Goal: Communication & Community: Answer question/provide support

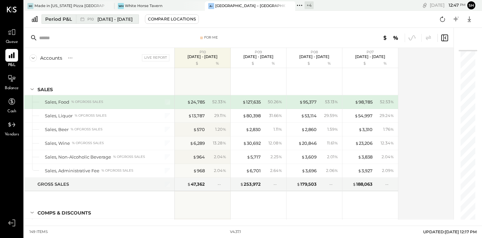
click at [65, 18] on div "Period P&L" at bounding box center [58, 19] width 27 height 7
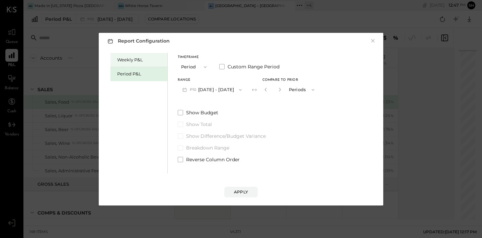
click at [133, 62] on div "Weekly P&L" at bounding box center [140, 60] width 47 height 6
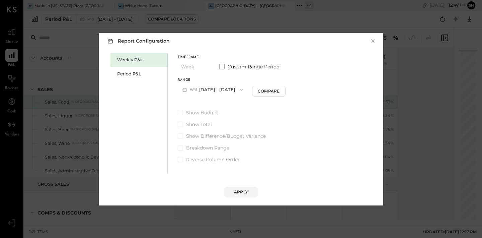
click at [220, 91] on button "W41 [DATE] - [DATE]" at bounding box center [213, 89] width 70 height 12
click at [269, 91] on div "Compare" at bounding box center [269, 91] width 22 height 6
click at [282, 90] on div "*" at bounding box center [282, 89] width 36 height 12
click at [279, 90] on icon "button" at bounding box center [281, 89] width 4 height 4
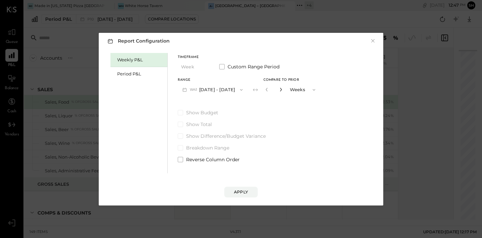
click at [279, 90] on icon "button" at bounding box center [281, 89] width 4 height 4
type input "*"
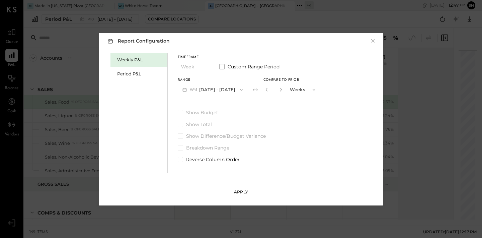
click at [243, 187] on button "Apply" at bounding box center [240, 192] width 33 height 11
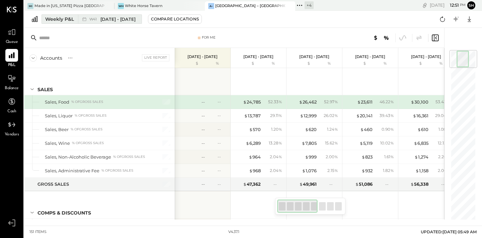
click at [73, 19] on div "Weekly P&L" at bounding box center [59, 19] width 29 height 7
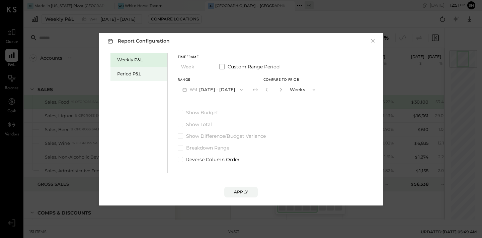
click at [122, 69] on div "Period P&L" at bounding box center [139, 74] width 57 height 14
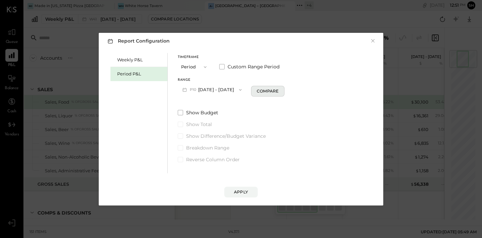
click at [276, 91] on div "Compare" at bounding box center [268, 91] width 22 height 6
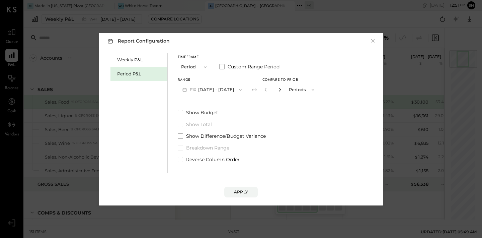
click at [282, 91] on icon "button" at bounding box center [280, 89] width 4 height 4
type input "*"
click at [243, 191] on div "Apply" at bounding box center [241, 192] width 14 height 6
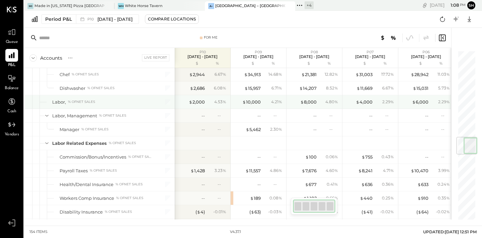
scroll to position [0, 1]
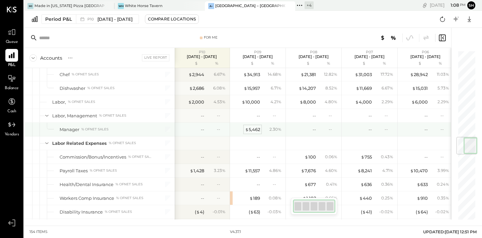
click at [258, 128] on div "$ 5,462" at bounding box center [252, 129] width 15 height 6
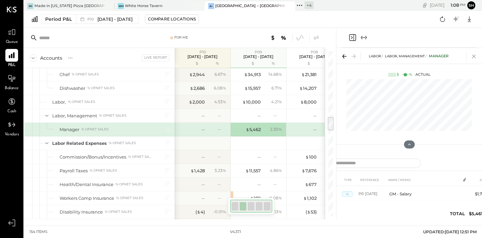
click at [478, 55] on icon at bounding box center [474, 56] width 9 height 9
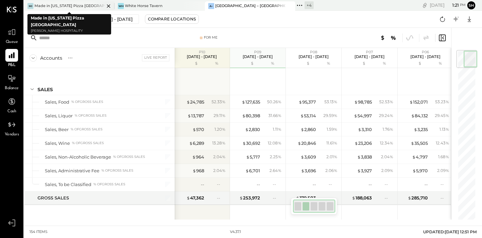
click at [64, 6] on div "Made in [US_STATE] Pizza [GEOGRAPHIC_DATA]" at bounding box center [69, 5] width 70 height 5
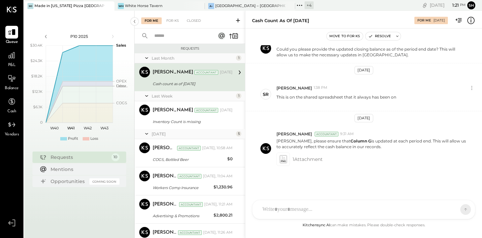
click at [194, 85] on div "Cash count as of [DATE]" at bounding box center [192, 83] width 78 height 7
click at [281, 158] on icon at bounding box center [283, 159] width 7 height 8
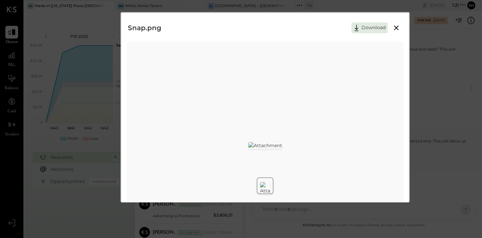
scroll to position [1, 0]
click at [397, 28] on icon at bounding box center [396, 26] width 5 height 5
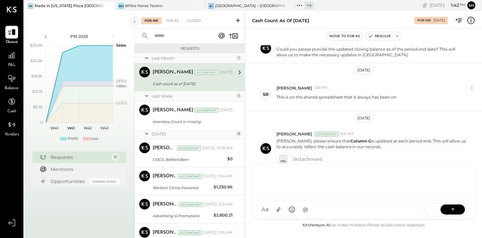
click at [290, 213] on div "SR [PERSON_NAME] [PERSON_NAME] [PERSON_NAME] [PERSON_NAME] E [PERSON_NAME] SN […" at bounding box center [363, 191] width 223 height 56
click at [458, 209] on button at bounding box center [453, 209] width 24 height 10
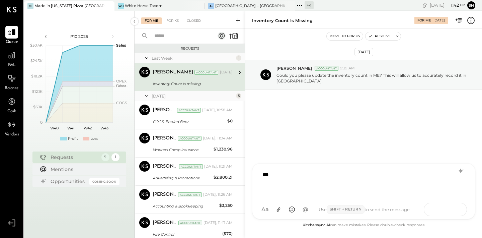
click at [457, 209] on button at bounding box center [453, 209] width 24 height 10
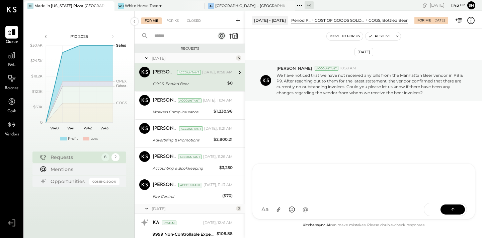
click at [206, 83] on div "COGS, Bottled Beer" at bounding box center [189, 83] width 73 height 7
click at [293, 224] on div "[DATE] - [DATE] Period P&L COST OF GOODS SOLD (COGS) COGS, Beer COGS, Bottled B…" at bounding box center [363, 124] width 237 height 227
click at [278, 213] on div "SR [PERSON_NAME] [PERSON_NAME] [PERSON_NAME] [PERSON_NAME] E [PERSON_NAME] SN […" at bounding box center [363, 185] width 223 height 68
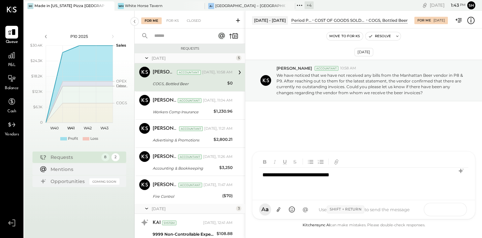
click at [461, 211] on button at bounding box center [453, 209] width 24 height 10
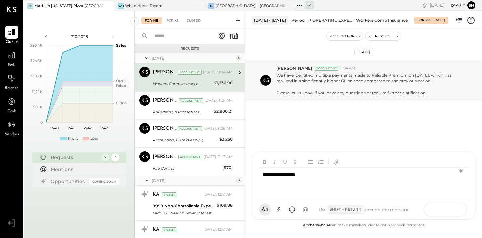
click at [449, 210] on button at bounding box center [453, 209] width 24 height 10
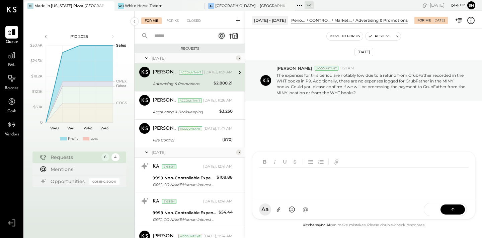
click at [315, 188] on div at bounding box center [363, 180] width 209 height 27
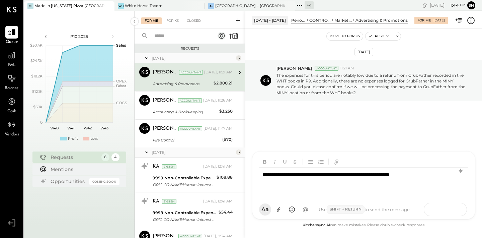
click at [462, 211] on button at bounding box center [453, 209] width 24 height 10
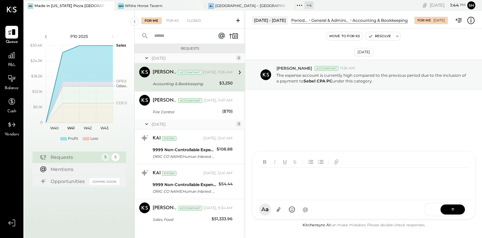
click at [311, 190] on div at bounding box center [363, 180] width 209 height 27
click at [451, 210] on icon at bounding box center [453, 209] width 7 height 7
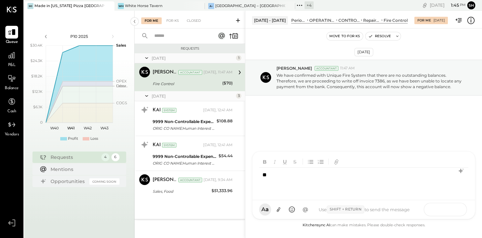
click at [458, 208] on button at bounding box center [453, 209] width 24 height 10
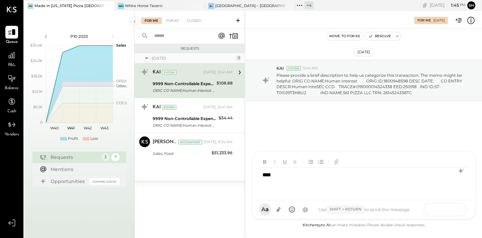
click at [455, 211] on icon at bounding box center [453, 209] width 7 height 7
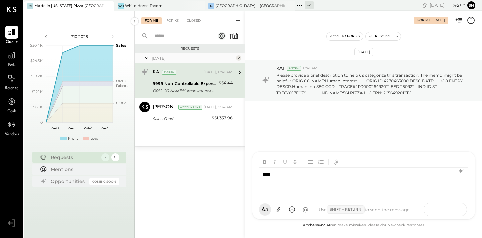
click at [452, 207] on icon at bounding box center [453, 209] width 7 height 7
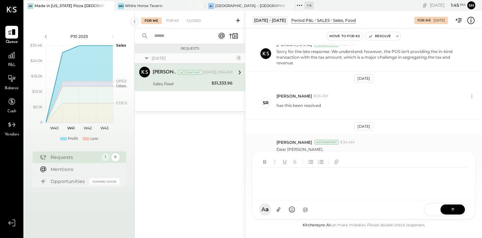
scroll to position [291, 0]
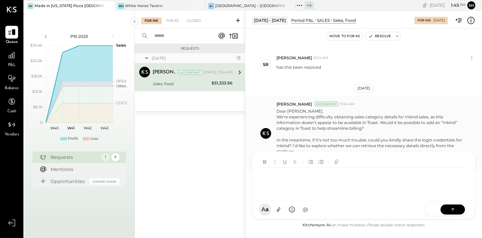
click at [356, 141] on p "Dear [PERSON_NAME], We’re experiencing difficulty obtaining sales category deta…" at bounding box center [372, 136] width 190 height 57
click at [283, 206] on div at bounding box center [357, 209] width 197 height 15
click at [458, 210] on button at bounding box center [453, 209] width 24 height 10
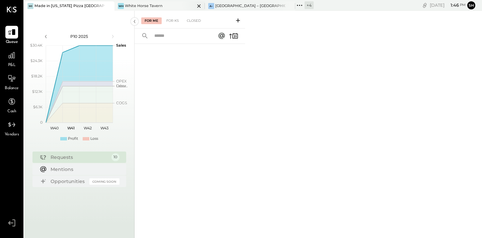
click at [126, 5] on div "White Horse Tavern" at bounding box center [144, 5] width 38 height 5
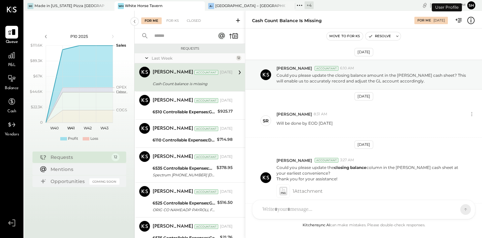
scroll to position [205, 0]
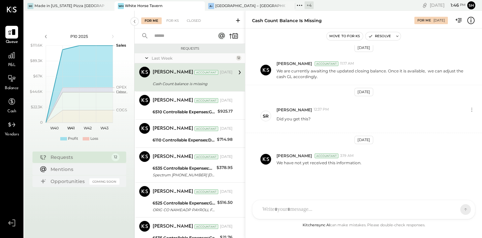
click at [173, 82] on div "Cash Count balance is missing" at bounding box center [192, 83] width 78 height 7
click at [295, 210] on div "SR [PERSON_NAME] RS [PERSON_NAME] [PERSON_NAME] [PERSON_NAME] [PERSON_NAME] UM …" at bounding box center [363, 191] width 223 height 56
click at [362, 152] on div "[PERSON_NAME] Accountant 3:19 AM We have not yet received this information." at bounding box center [363, 158] width 237 height 23
click at [287, 214] on div "SR [PERSON_NAME] RS [PERSON_NAME] [PERSON_NAME] [PERSON_NAME] [PERSON_NAME] UM …" at bounding box center [363, 209] width 223 height 19
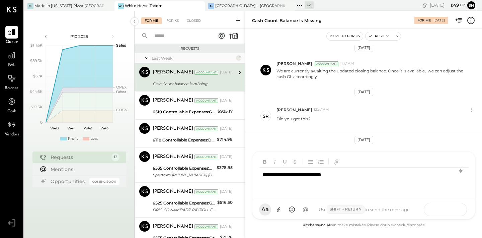
click at [464, 211] on button at bounding box center [453, 209] width 24 height 10
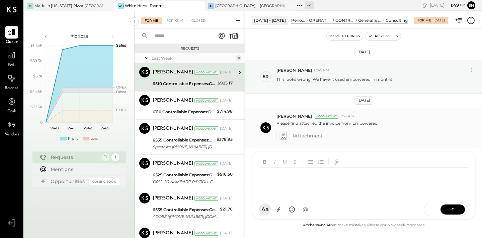
click at [287, 137] on icon at bounding box center [283, 135] width 8 height 9
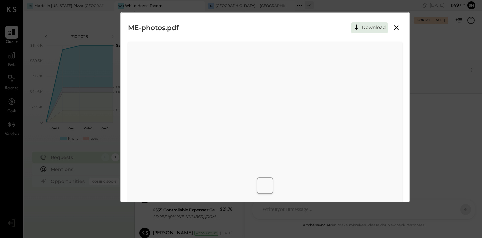
click at [395, 26] on icon at bounding box center [397, 28] width 8 height 8
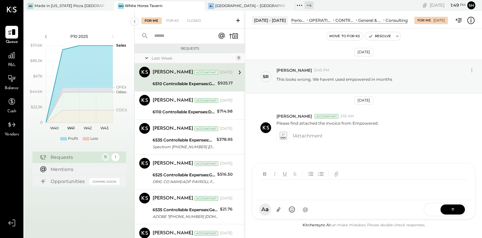
click at [298, 210] on div "SR [PERSON_NAME] RS [PERSON_NAME] [PERSON_NAME] [PERSON_NAME] [PERSON_NAME] UM …" at bounding box center [363, 191] width 223 height 56
click at [305, 175] on div "**********" at bounding box center [363, 180] width 209 height 27
click at [450, 210] on icon at bounding box center [453, 209] width 7 height 7
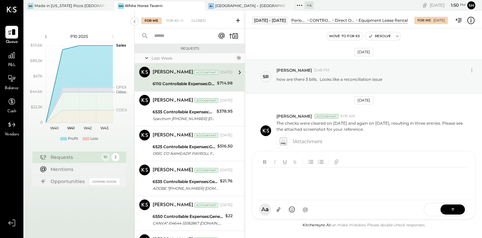
click at [186, 85] on div "6110 Controllable Expenses:Direct Operating Expenses:Equipment Lease Rental" at bounding box center [184, 83] width 62 height 7
click at [282, 142] on icon at bounding box center [283, 141] width 7 height 8
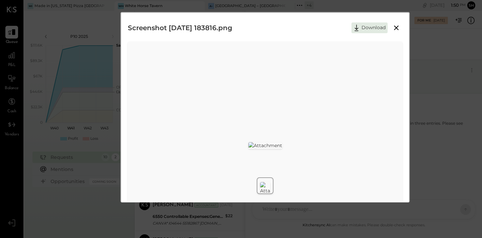
click at [249, 146] on img at bounding box center [266, 145] width 34 height 7
click at [396, 25] on icon at bounding box center [397, 28] width 8 height 8
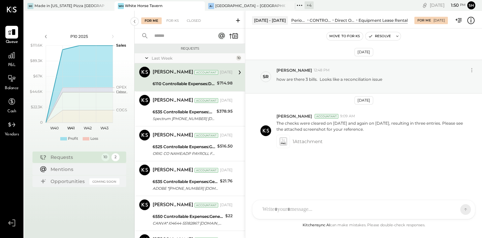
click at [288, 213] on div "SR [PERSON_NAME] RS [PERSON_NAME] [PERSON_NAME] [PERSON_NAME] [PERSON_NAME] UM …" at bounding box center [363, 209] width 223 height 19
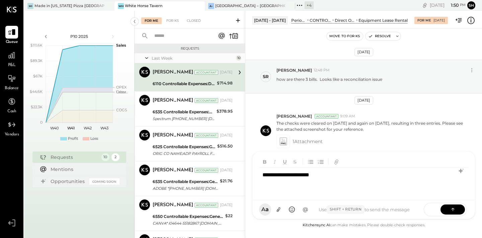
click at [464, 214] on div "SEND" at bounding box center [445, 209] width 43 height 13
click at [457, 210] on button at bounding box center [453, 209] width 24 height 10
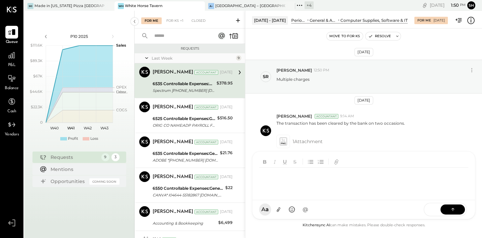
click at [210, 83] on div "6535 Controllable Expenses:General & Administrative Expenses:Computer Supplies,…" at bounding box center [184, 83] width 62 height 7
click at [281, 140] on icon at bounding box center [283, 141] width 7 height 8
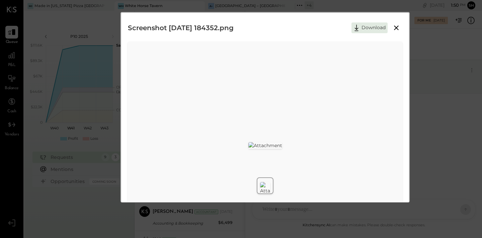
click at [395, 29] on icon at bounding box center [397, 28] width 8 height 8
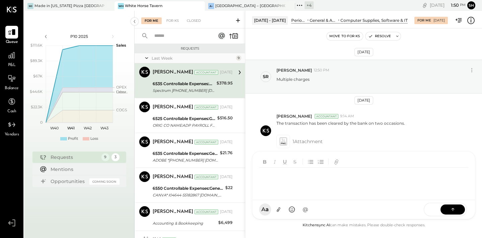
click at [283, 213] on div "SR [PERSON_NAME] RS [PERSON_NAME] [PERSON_NAME] [PERSON_NAME] [PERSON_NAME] UM …" at bounding box center [363, 185] width 223 height 68
click at [444, 208] on button at bounding box center [453, 209] width 24 height 10
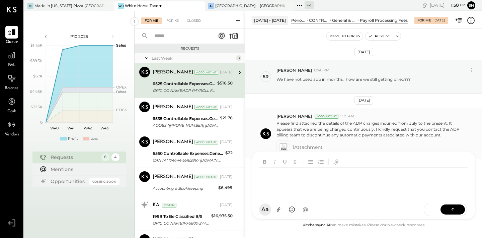
click at [283, 145] on icon at bounding box center [283, 147] width 7 height 8
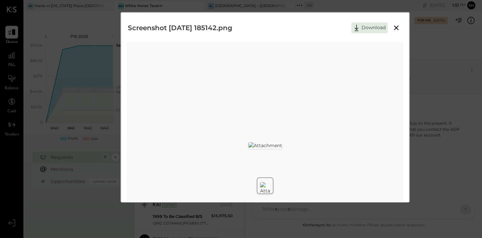
click at [396, 29] on icon at bounding box center [397, 28] width 8 height 8
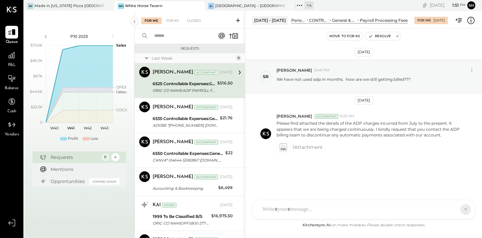
click at [302, 210] on div "SR [PERSON_NAME] RS [PERSON_NAME] [PERSON_NAME] [PERSON_NAME] [PERSON_NAME] UM …" at bounding box center [363, 209] width 223 height 19
click at [456, 207] on icon at bounding box center [453, 209] width 7 height 7
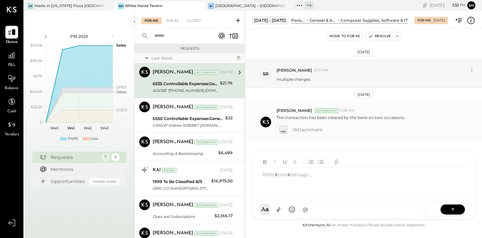
click at [304, 129] on span "1 Attachment" at bounding box center [308, 129] width 30 height 13
click at [283, 129] on icon at bounding box center [283, 130] width 7 height 8
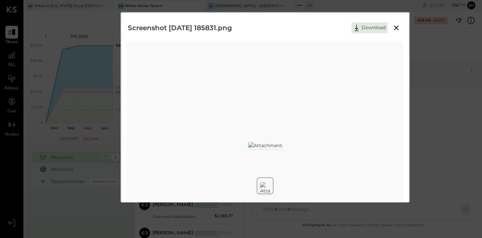
click at [396, 29] on icon at bounding box center [397, 28] width 8 height 8
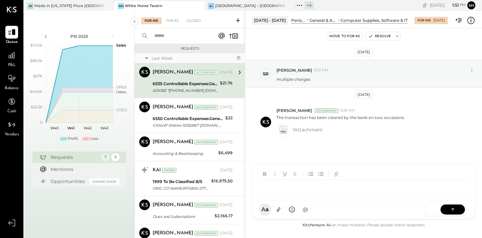
click at [282, 200] on div at bounding box center [364, 181] width 223 height 37
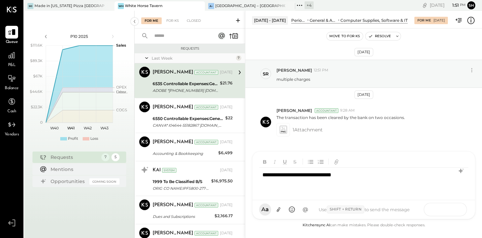
click at [458, 206] on button at bounding box center [453, 209] width 24 height 10
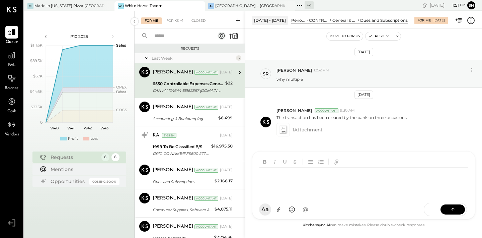
click at [199, 91] on div "CANVA* I04644-55182867 [DOMAIN_NAME] DE 09/19" at bounding box center [188, 90] width 71 height 7
click at [306, 130] on span "1 Attachment" at bounding box center [308, 129] width 30 height 13
click at [286, 130] on icon at bounding box center [283, 130] width 7 height 8
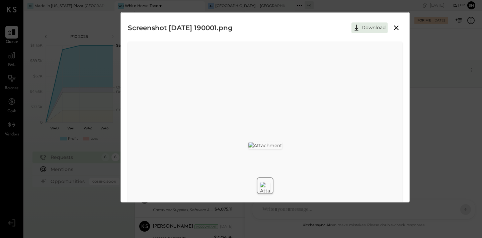
click at [397, 25] on icon at bounding box center [397, 28] width 8 height 8
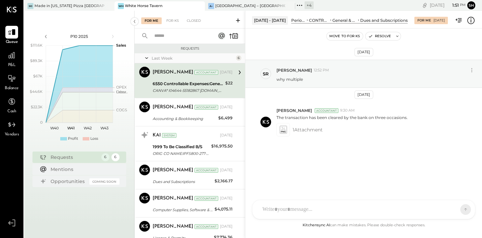
click at [279, 204] on div at bounding box center [357, 209] width 197 height 15
click at [451, 206] on icon at bounding box center [453, 209] width 7 height 7
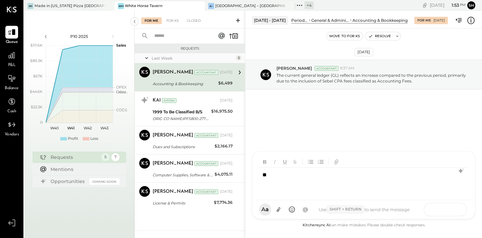
click at [458, 206] on button at bounding box center [453, 209] width 24 height 10
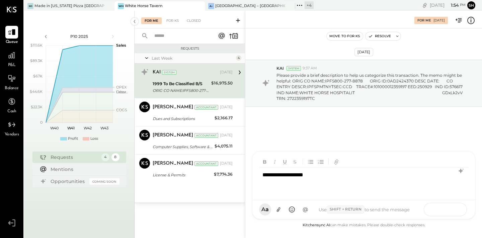
click at [460, 206] on button at bounding box center [453, 209] width 24 height 10
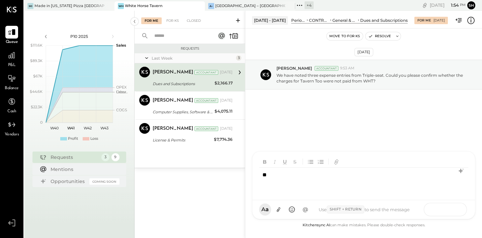
click at [458, 210] on button at bounding box center [453, 209] width 24 height 10
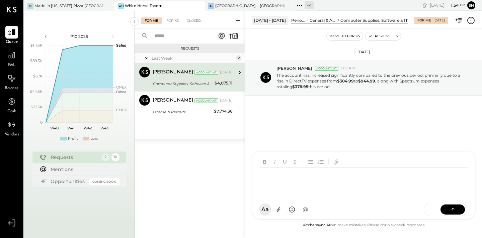
click at [268, 187] on div at bounding box center [363, 180] width 209 height 27
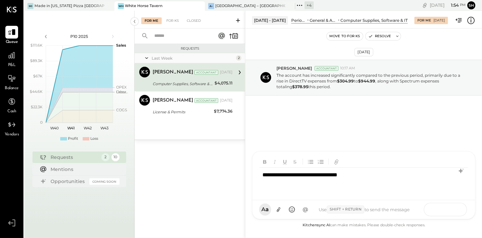
click at [453, 209] on icon at bounding box center [453, 209] width 7 height 7
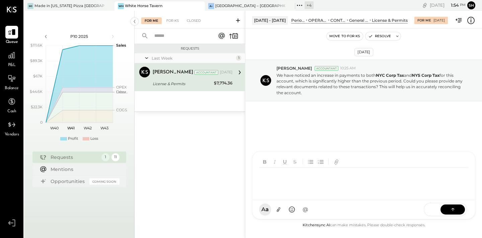
click at [281, 193] on div at bounding box center [363, 180] width 209 height 27
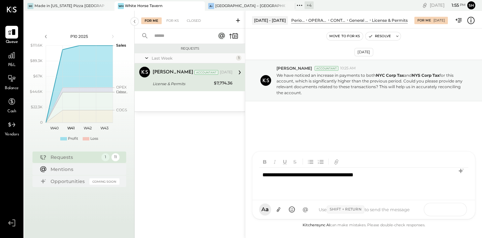
click at [445, 210] on button at bounding box center [453, 209] width 24 height 10
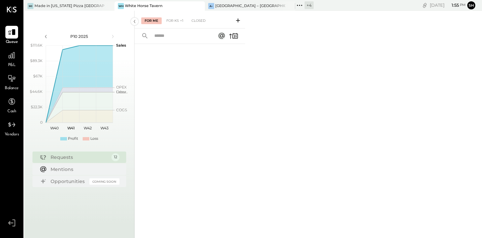
click at [235, 11] on div "For Me For KS +1 Closed" at bounding box center [190, 20] width 111 height 18
click at [235, 9] on div "A– [GEOGRAPHIC_DATA] – [GEOGRAPHIC_DATA]" at bounding box center [250, 5] width 90 height 9
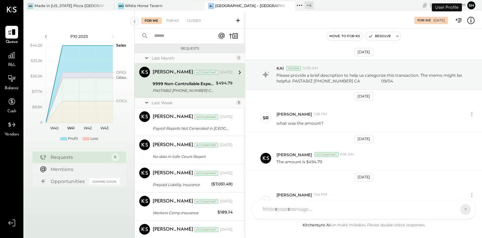
scroll to position [135, 0]
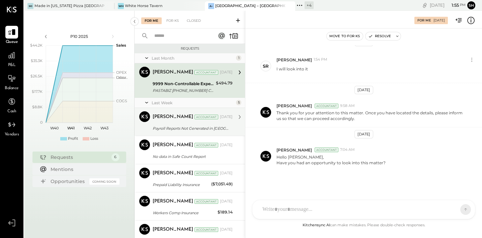
click at [215, 132] on div "Payroll Reports Not Generated in [GEOGRAPHIC_DATA]." at bounding box center [192, 128] width 78 height 8
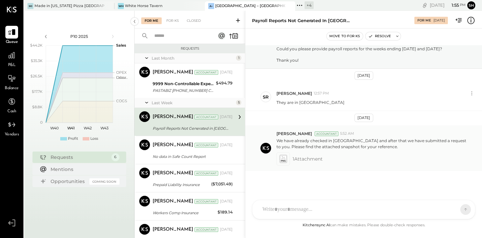
click at [281, 157] on icon at bounding box center [283, 159] width 7 height 8
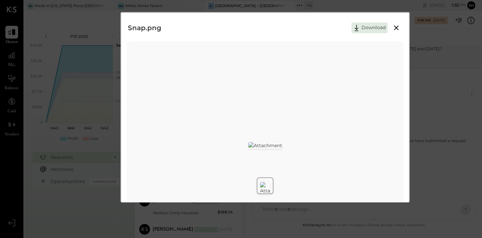
click at [397, 25] on icon at bounding box center [397, 28] width 8 height 8
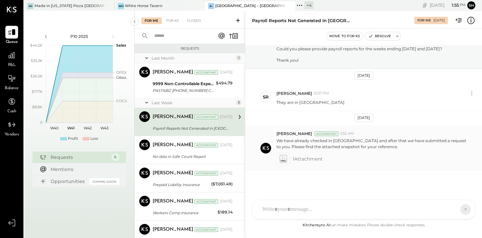
click at [283, 157] on icon at bounding box center [283, 157] width 4 height 3
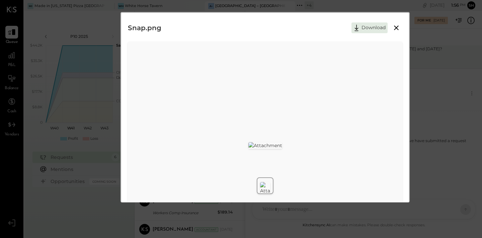
click at [400, 26] on icon at bounding box center [397, 28] width 8 height 8
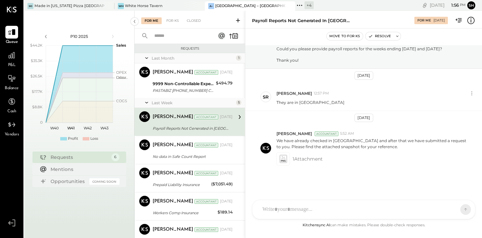
click at [313, 209] on div at bounding box center [364, 209] width 223 height 19
click at [460, 211] on button at bounding box center [453, 209] width 24 height 10
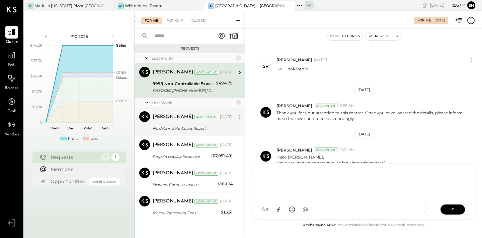
click at [185, 125] on div "No data in Safe Count Report" at bounding box center [192, 128] width 78 height 7
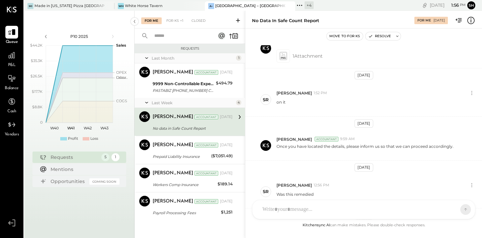
scroll to position [226, 0]
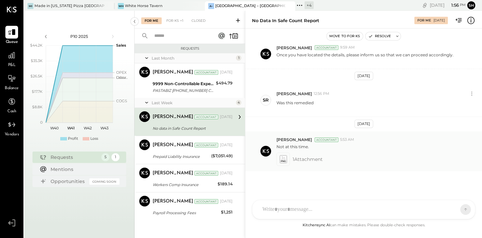
click at [315, 158] on span "1 Attachment" at bounding box center [308, 158] width 30 height 13
click at [282, 159] on icon at bounding box center [283, 159] width 7 height 8
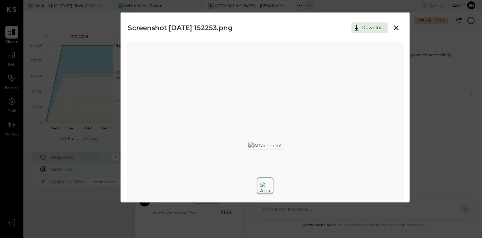
click at [398, 27] on icon at bounding box center [397, 28] width 8 height 8
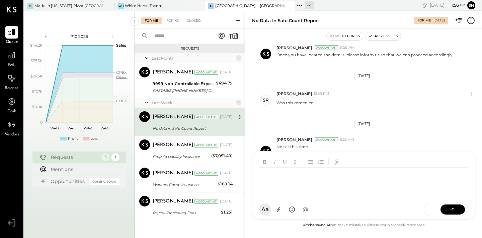
click at [307, 210] on div "SR [PERSON_NAME] AM [PERSON_NAME] RS [PERSON_NAME] [PERSON_NAME] [PERSON_NAME] …" at bounding box center [363, 185] width 223 height 68
click at [463, 212] on button at bounding box center [453, 209] width 24 height 10
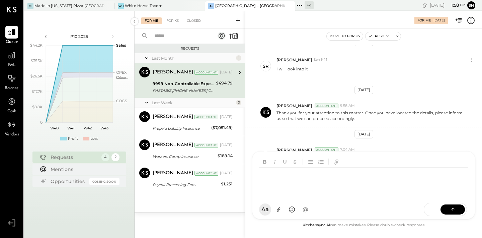
click at [280, 190] on div at bounding box center [363, 180] width 209 height 27
drag, startPoint x: 305, startPoint y: 177, endPoint x: 255, endPoint y: 171, distance: 50.9
click at [255, 171] on div "**********" at bounding box center [364, 175] width 223 height 49
copy div "**********"
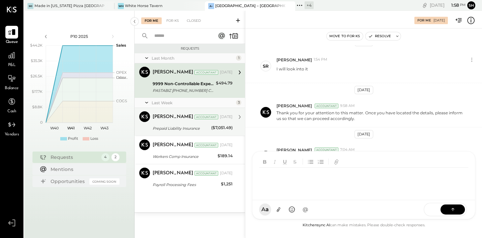
click at [211, 124] on div "[PERSON_NAME] Accountant [DATE] Prepaid Liability Insurance ($7,051.49) See att…" at bounding box center [193, 121] width 80 height 21
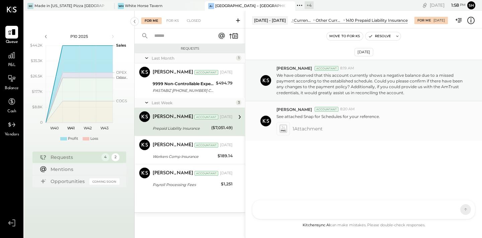
click at [282, 129] on icon at bounding box center [283, 129] width 7 height 8
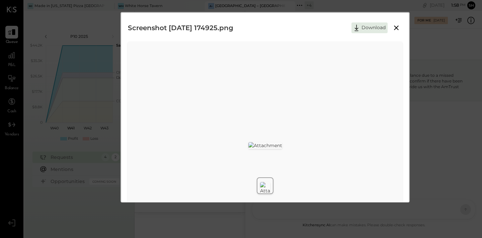
click at [395, 28] on icon at bounding box center [396, 27] width 5 height 5
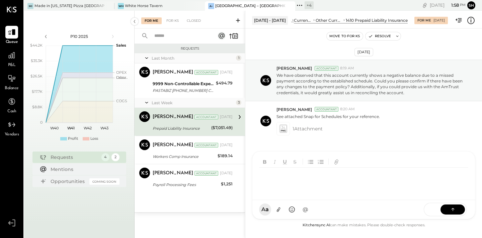
click at [300, 194] on div at bounding box center [365, 180] width 212 height 27
click at [455, 209] on icon at bounding box center [453, 209] width 7 height 7
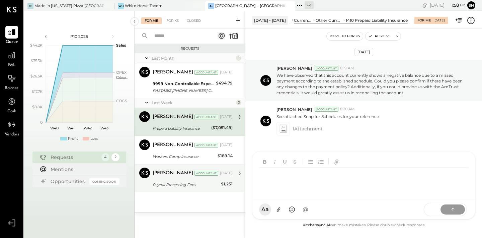
scroll to position [135, 0]
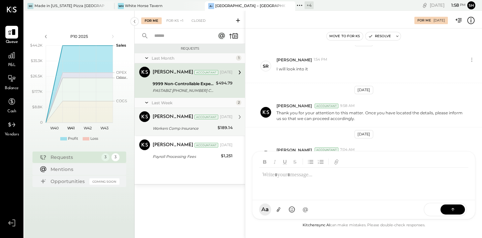
click at [211, 124] on div "Workers Comp Insurance" at bounding box center [184, 128] width 63 height 8
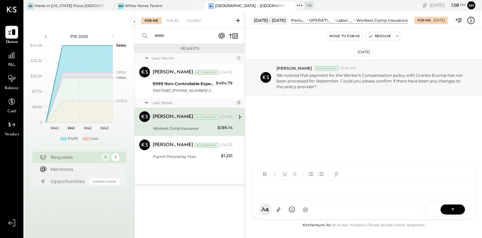
click at [282, 210] on div "SR [PERSON_NAME] AM [PERSON_NAME] RS [PERSON_NAME] [PERSON_NAME] [PERSON_NAME] …" at bounding box center [363, 191] width 223 height 56
click at [452, 208] on icon at bounding box center [452, 208] width 3 height 1
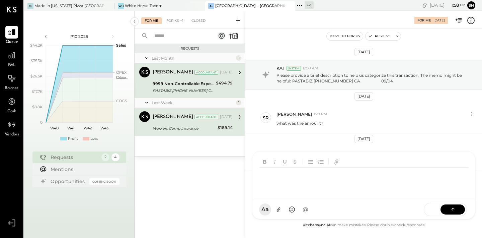
scroll to position [135, 0]
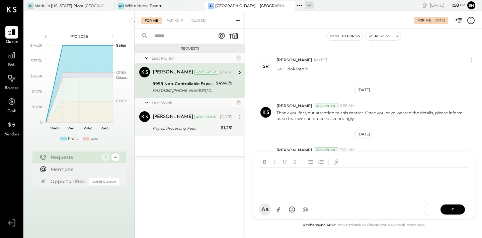
click at [194, 135] on div "[PERSON_NAME] Accountant [PERSON_NAME] Accountant [DATE] Payroll Processing Fee…" at bounding box center [190, 122] width 111 height 28
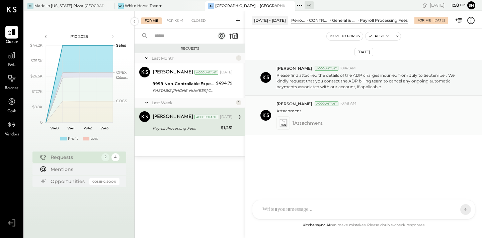
click at [303, 118] on span "1 Attachment" at bounding box center [308, 122] width 30 height 13
click at [298, 124] on span "1 Attachment" at bounding box center [308, 122] width 30 height 13
click at [284, 124] on icon at bounding box center [283, 123] width 7 height 8
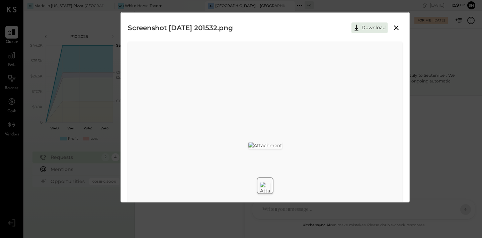
click at [399, 28] on icon at bounding box center [397, 28] width 8 height 8
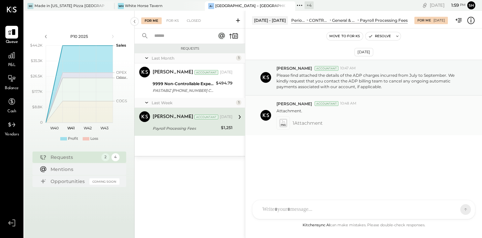
click at [283, 123] on icon at bounding box center [283, 123] width 7 height 8
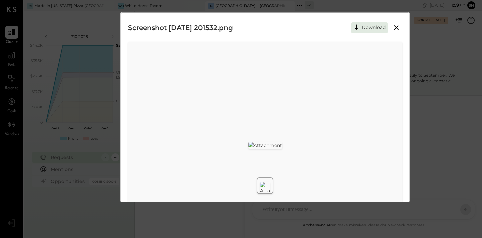
click at [396, 26] on icon at bounding box center [397, 28] width 8 height 8
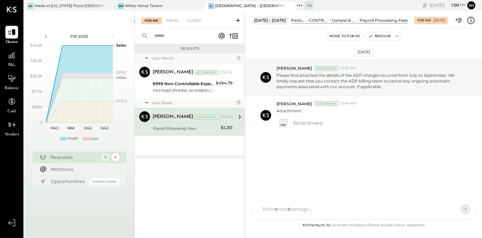
click at [280, 212] on div "SR [PERSON_NAME] AM [PERSON_NAME] RS [PERSON_NAME] [PERSON_NAME] [PERSON_NAME] …" at bounding box center [363, 209] width 223 height 19
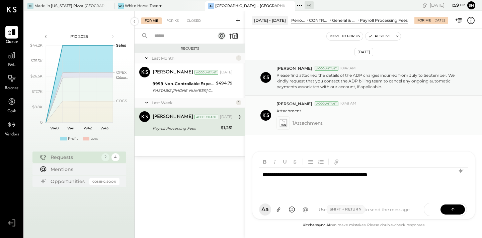
click at [298, 119] on span "1 Attachment" at bounding box center [308, 122] width 30 height 13
click at [285, 122] on icon at bounding box center [283, 123] width 7 height 8
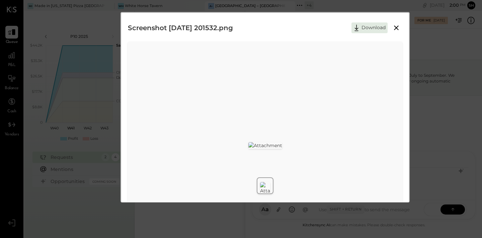
click at [396, 31] on icon at bounding box center [397, 28] width 8 height 8
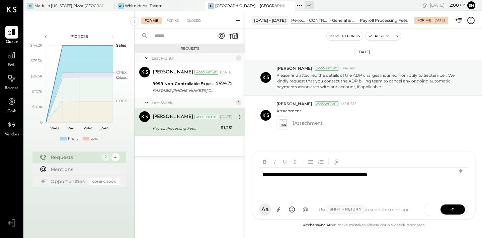
click at [402, 174] on div "**********" at bounding box center [363, 180] width 209 height 27
click at [449, 209] on button at bounding box center [453, 209] width 24 height 10
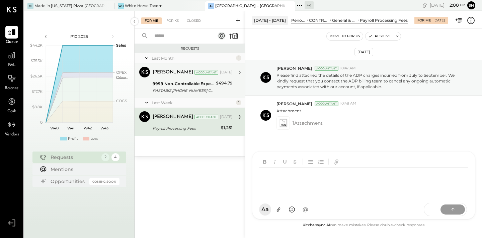
scroll to position [135, 0]
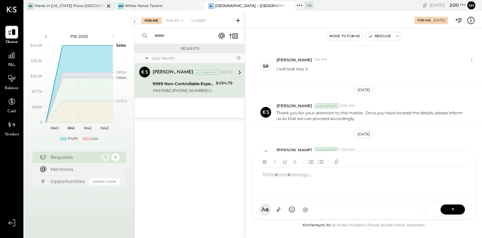
click at [81, 9] on div "Mi Made in [US_STATE] Pizza [GEOGRAPHIC_DATA]" at bounding box center [69, 5] width 90 height 9
